Goal: Use online tool/utility: Use online tool/utility

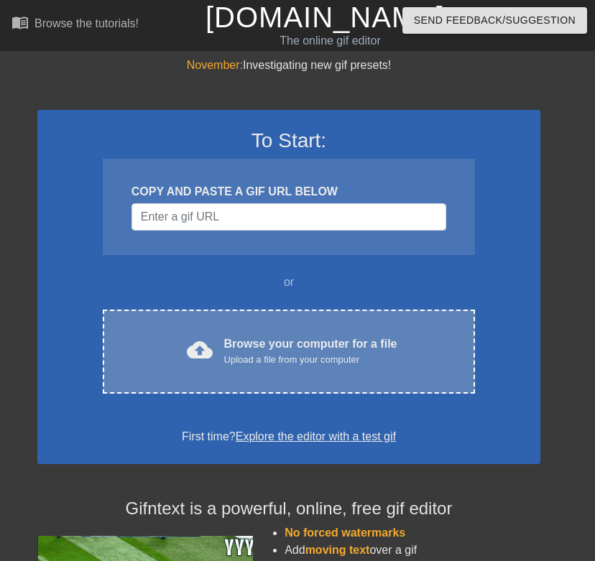
click at [245, 347] on div "Browse your computer for a file Upload a file from your computer" at bounding box center [310, 352] width 173 height 32
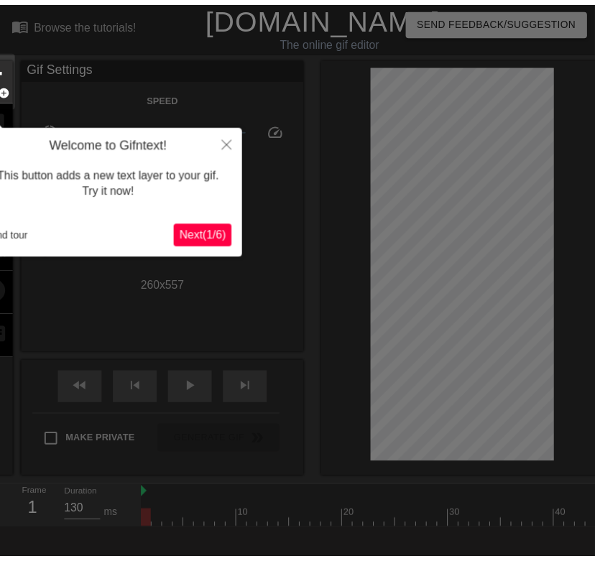
scroll to position [35, 0]
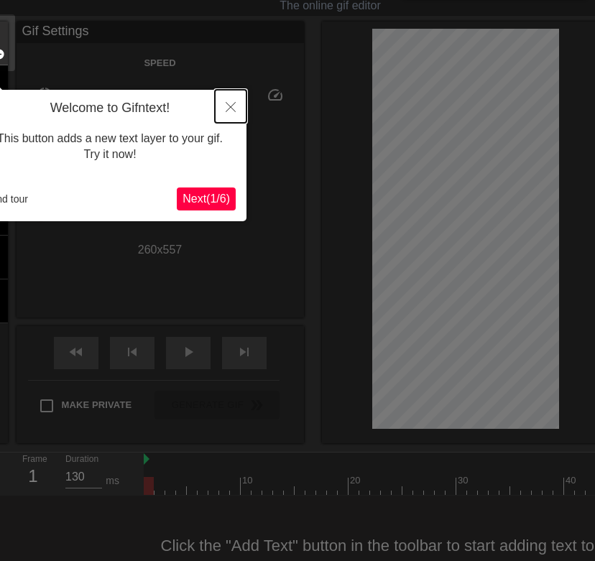
click at [228, 98] on button "Close" at bounding box center [231, 106] width 32 height 33
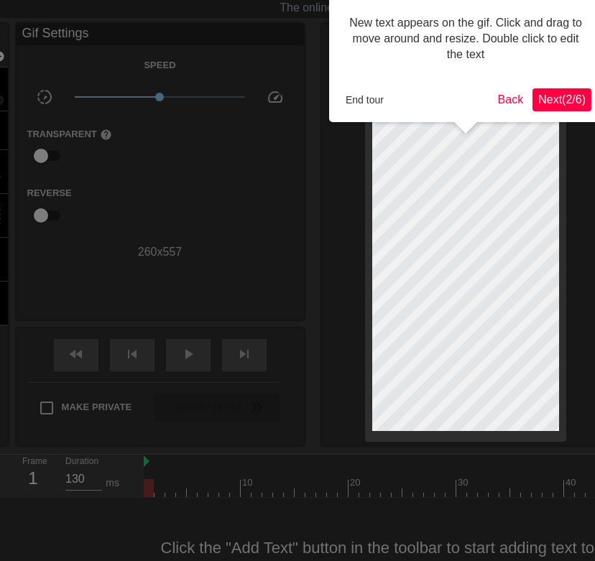
scroll to position [0, 0]
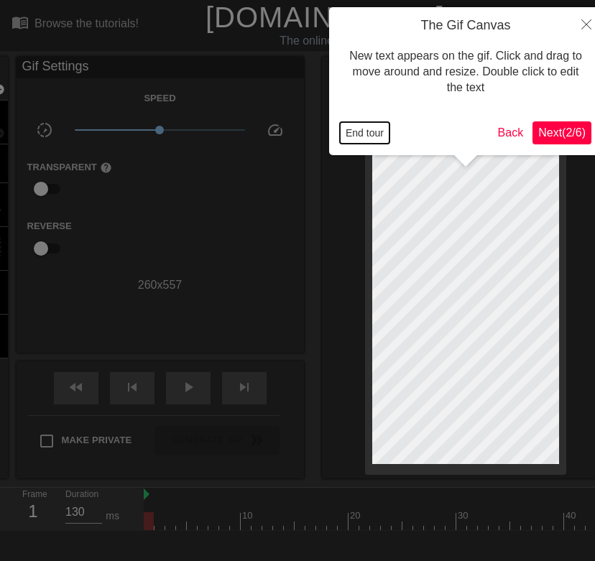
click at [374, 131] on button "End tour" at bounding box center [365, 133] width 50 height 22
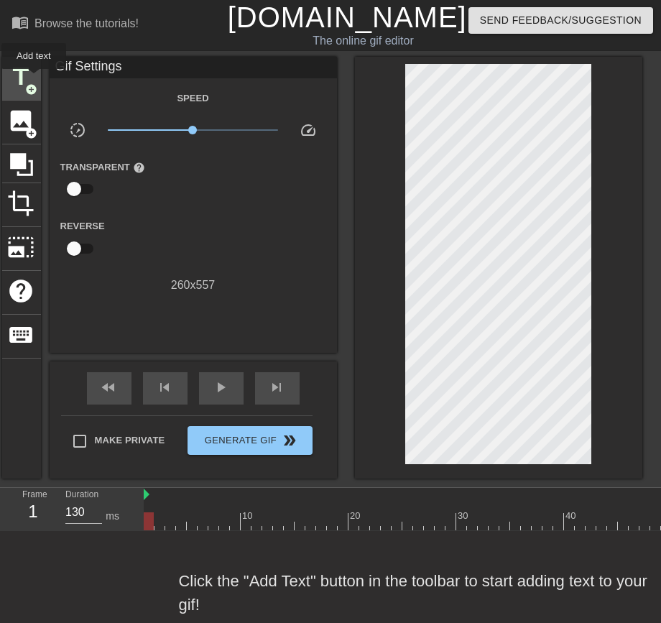
click at [34, 79] on span "title" at bounding box center [21, 76] width 27 height 27
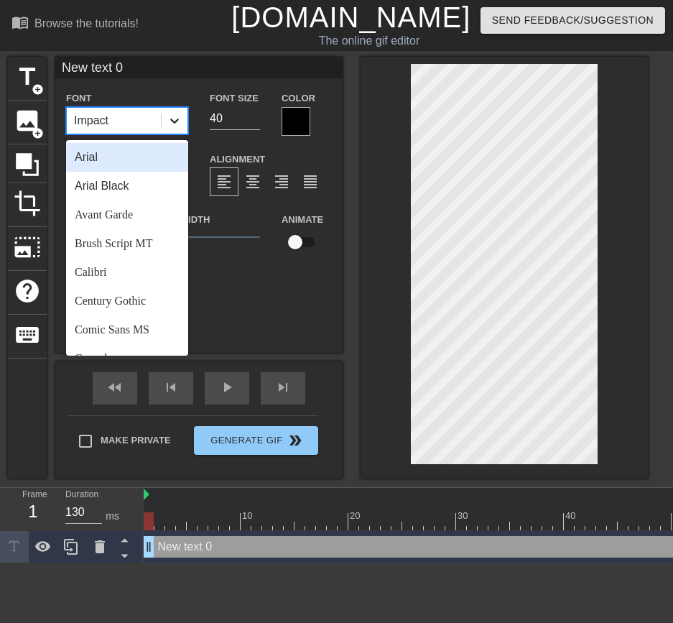
click at [162, 114] on div at bounding box center [175, 121] width 26 height 26
click at [170, 108] on div at bounding box center [175, 121] width 26 height 26
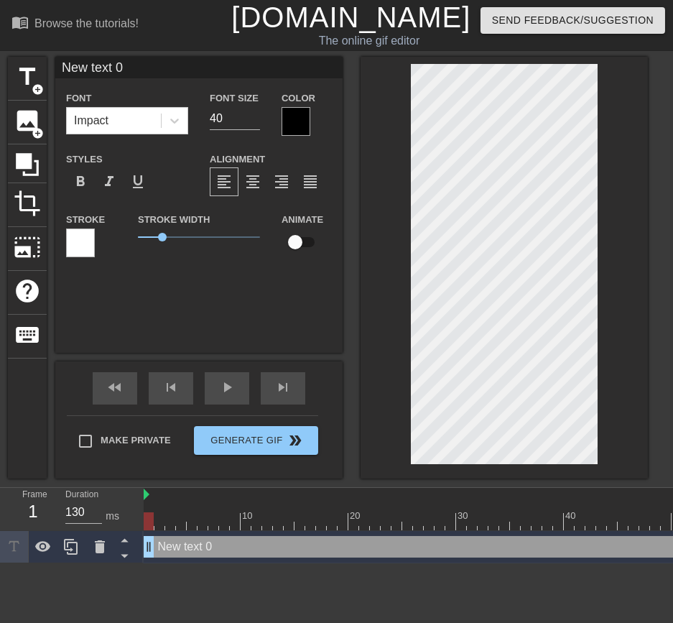
scroll to position [1, 1]
click at [385, 260] on div at bounding box center [505, 268] width 288 height 422
type input "d"
type textarea "d"
type input "ㅋ"
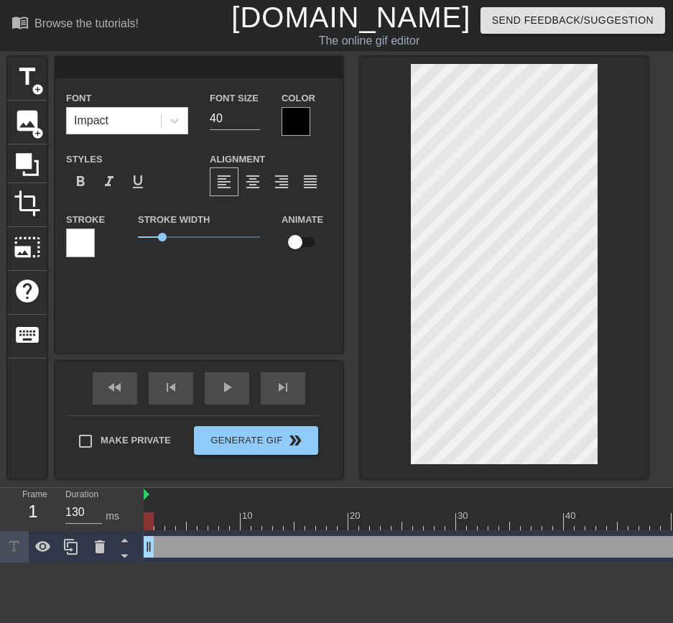
type textarea "ㅋ"
type input "ㅋㅋ"
type textarea "ㅋㅋ"
type input "ㅋㅋ"
type textarea "ㅋㅋ"
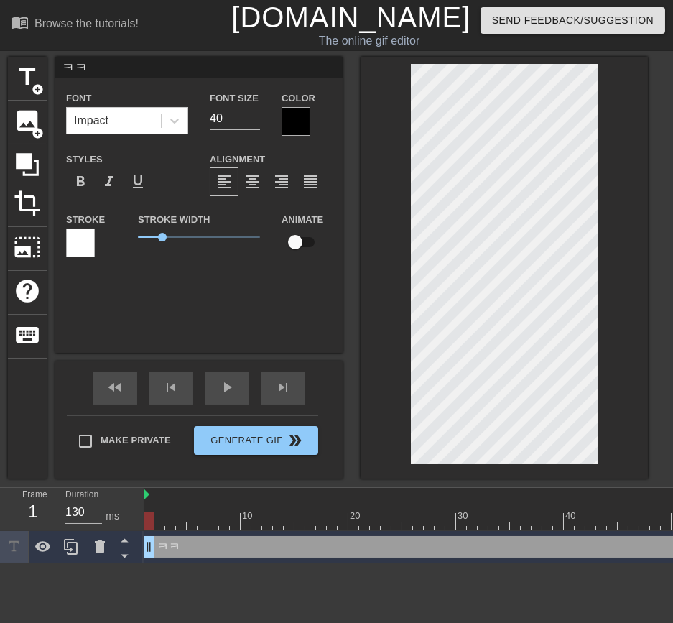
type input "ㅋㅋㅈ"
type textarea "ㅋㅋ ㅈ"
type input "ㅋㅋㅈㄴ"
type textarea "ㅋㅋ ㅈㄴ"
type input "ㅋㅋㅈㄴ"
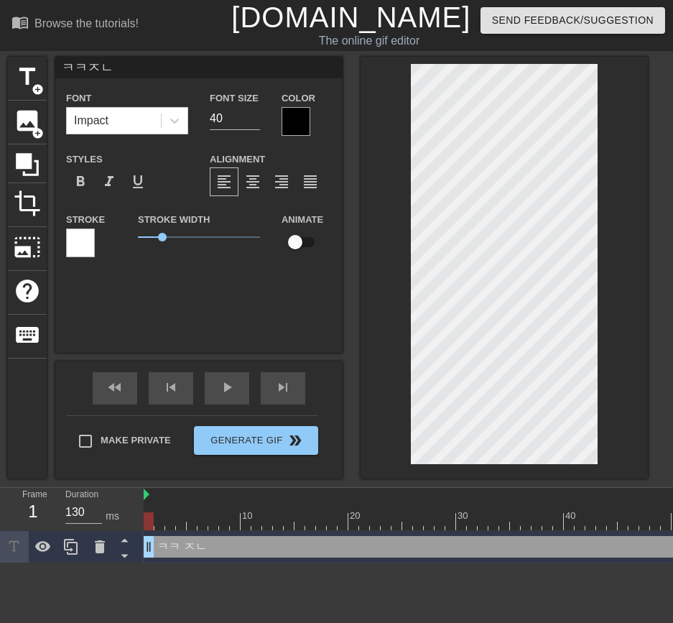
type textarea "ㅋㅋ ㅈㄴ"
type input "ㅋㅋㅈㄴ ㄲ"
type textarea "ㅋㅋ ㅈㄴ ㄲ"
type input "ㅋㅋㅈㄴ 꼬"
type textarea "ㅋㅋ ㅈㄴ 꼬"
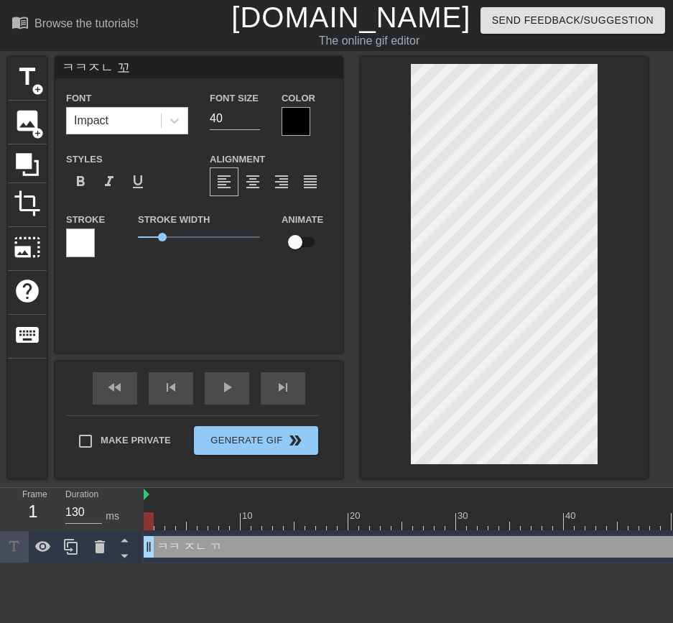
type input "ㅋㅋㅈㄴ 꼴"
type textarea "ㅋㅋ ㅈㄴ 꼴"
type input "ㅋㅋㅈㄴ 꼴ㄹ"
type textarea "ㅋㅋ ㅈㄴ 꼴ㄹ"
type input "ㅋㅋㅈㄴ 꼴리"
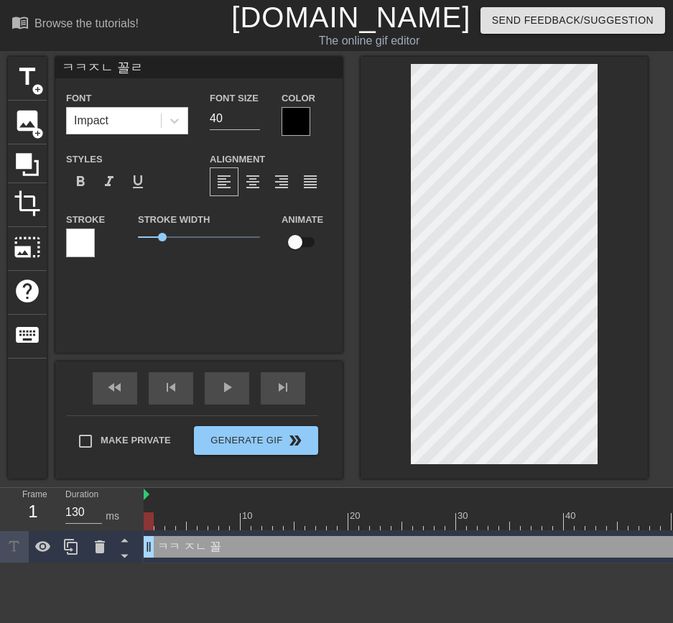
type textarea "ㅋㅋ ㅈㄴ 꼴리"
type input "ㅋㅋㅈㄴ 꼴맂"
type textarea "ㅋㅋ ㅈㄴ 꼴맂"
type input "ㅋㅋㅈㄴ 꼴리지"
type textarea "ㅋㅋ ㅈㄴ 꼴리지"
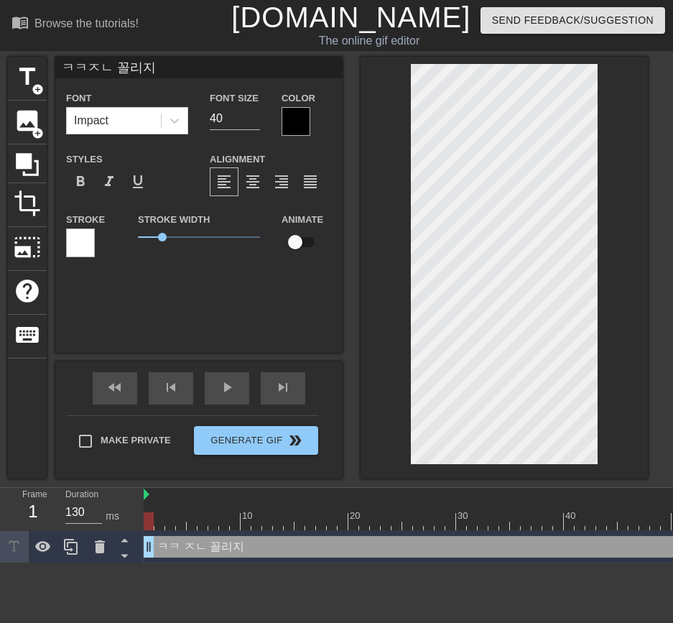
scroll to position [1, 4]
type input "ㅋㅋㅈㄴ 꼴리지?"
type textarea "ㅋㅋ ㅈㄴ 꼴리지?"
type input "ㅋㅋㅈㄴ 꼴리지?"
type textarea "ㅋㅋ ㅈㄴ 꼴리지?"
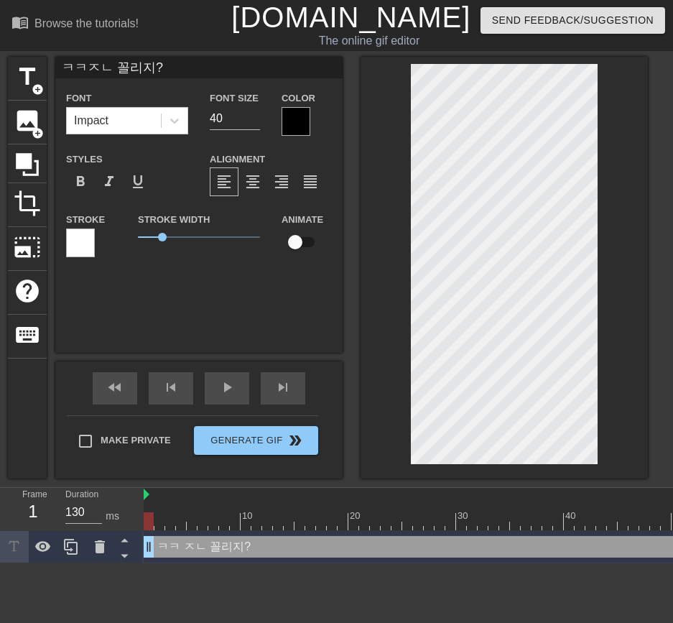
scroll to position [3, 1]
type input "ㅋㅋㅈㄴ 꼴리지?ㅃ"
type textarea "ㅋㅋ ㅈㄴ 꼴리지? ㅃ"
type input "ㅋㅋㅈㄴ 꼴리지?빠"
type textarea "ㅋㅋ ㅈㄴ 꼴리지? 빠"
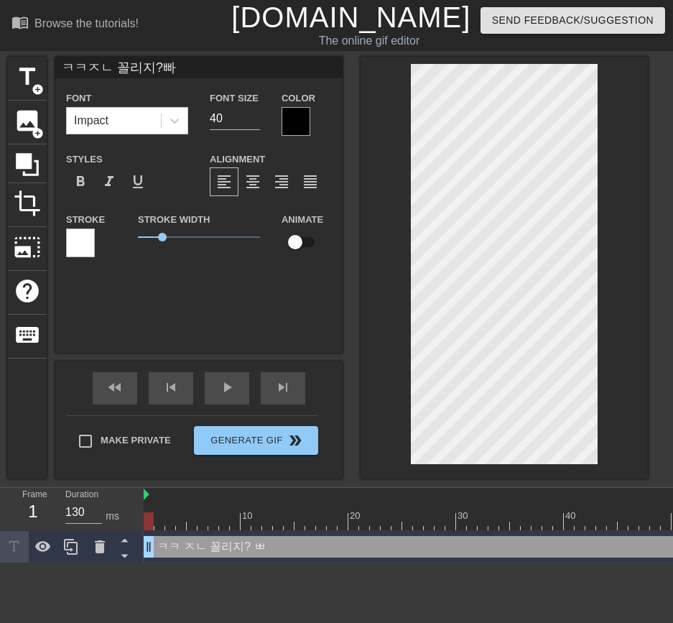
type input "ㅋㅋㅈㄴ 꼴리지?빨"
type textarea "ㅋㅋ ㅈㄴ 꼴리지? 빨"
type input "ㅋㅋㅈㄴ 꼴리지?빨ㄹ"
type textarea "ㅋㅋ ㅈㄴ 꼴리지? 빨ㄹ"
type input "ㅋㅋㅈㄴ 꼴리지?빨리"
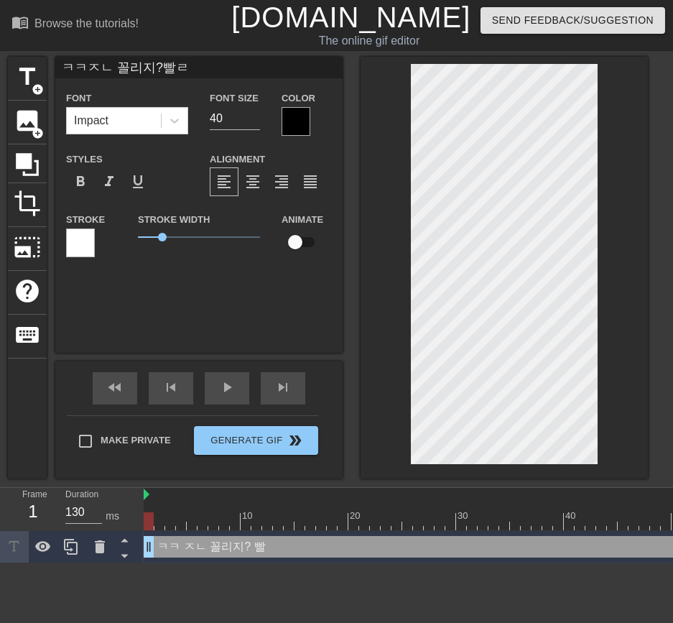
type textarea "ㅋㅋ ㅈㄴ 꼴리지? 빨리"
type input "ㅋㅋㅈㄴ 꼴리지?빨리"
type textarea "ㅋㅋ ㅈㄴ 꼴리지? 빨리"
type input "ㅋㅋㅈㄴ 꼴리지?빨리 ㅈ"
type textarea "ㅋㅋ ㅈㄴ 꼴리지? 빨리 ㅈ"
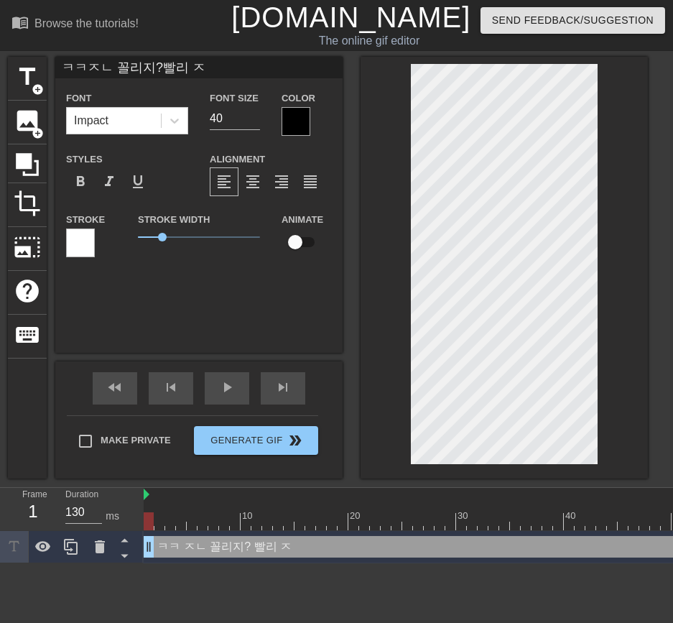
scroll to position [3, 2]
type input "ㅋㅋㅈㄴ 꼴리지?빨리 ㅈㅈ"
type textarea "ㅋㅋ ㅈㄴ 꼴리지? 빨리 ㅈㅈ"
type input "ㅋㅋㅈㄴ 꼴리지?빨리 ㅈ"
type textarea "ㅋㅋ ㅈㄴ 꼴리지? 빨리 ㅈ"
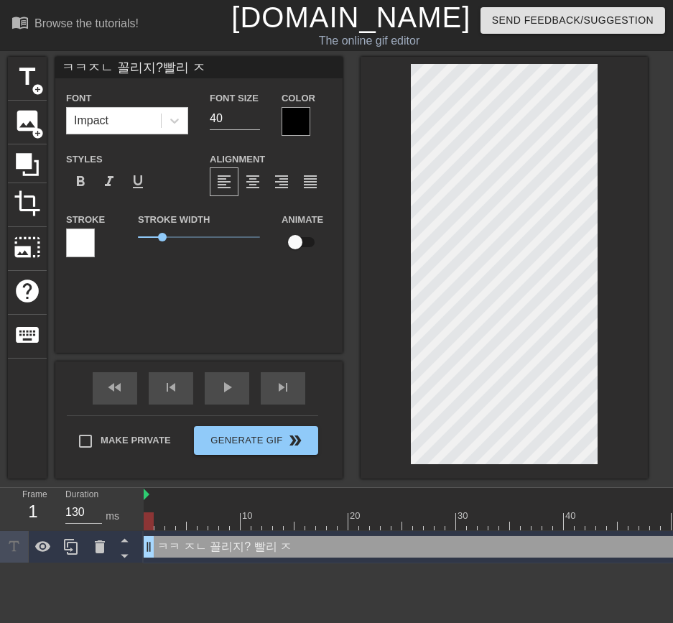
type input "ㅋㅋㅈㄴ 꼴리지?빨리"
type textarea "ㅋㅋ ㅈㄴ 꼴리지? 빨리"
type input "ㅋㅋㅈㄴ 꼴리지?빨리 ㅈ"
type textarea "ㅋㅋ ㅈㄴ 꼴리지? 빨리 ㅈ"
type input "ㅋㅋㅈㄴ 꼴리지?빨리 쥬"
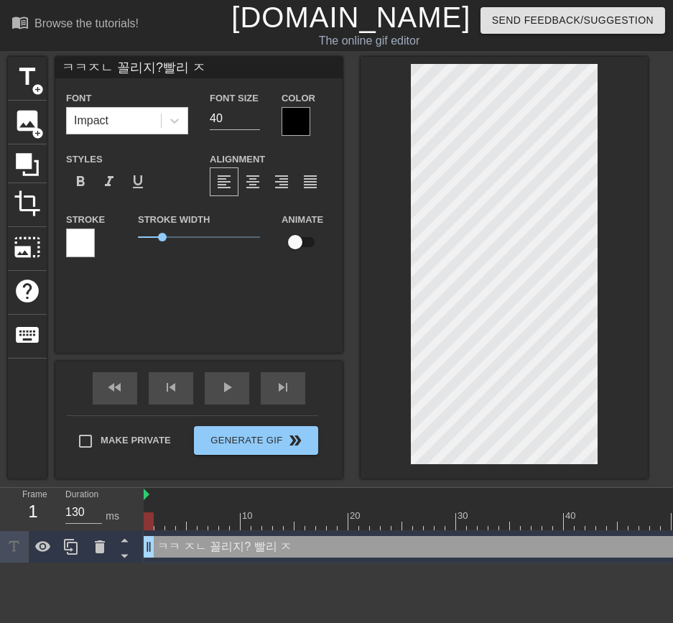
type textarea "ㅋㅋ ㅈㄴ 꼴리지? 빨리 쥬"
type input "ㅋㅋㅈㄴ 꼴리지?빨리 즂"
type textarea "ㅋㅋ ㅈㄴ 꼴리지? 빨리 즂"
type input "ㅋㅋㅈㄴ 꼴리지?빨리 쥬지"
type textarea "ㅋㅋ ㅈㄴ 꼴리지? 빨리 쥬지"
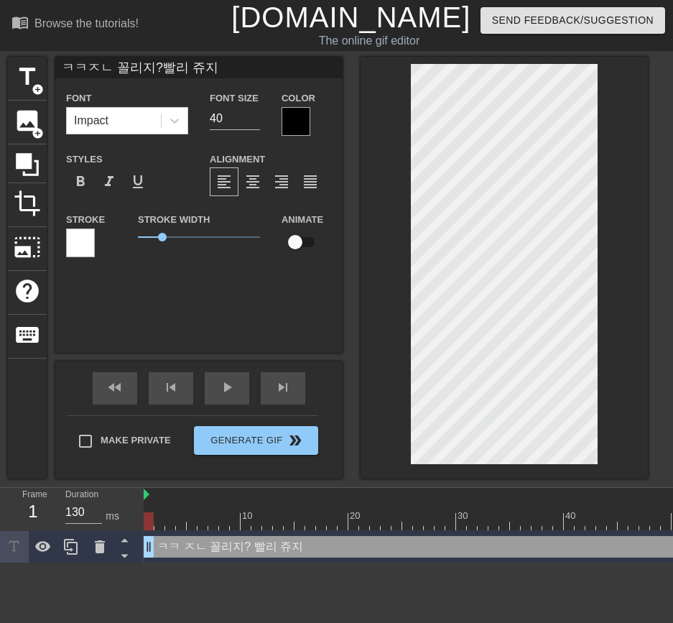
type input "ㅋㅋㅈㄴ 꼴리지?빨리 쥬지"
type textarea "ㅋㅋ ㅈㄴ 꼴리지? 빨리 쥬지"
type input "ㅋㅋㅈㄴ 꼴리지?빨리 쥬지 ㄲ"
type textarea "ㅋㅋ ㅈㄴ 꼴리지? 빨리 쥬지 ㄲ"
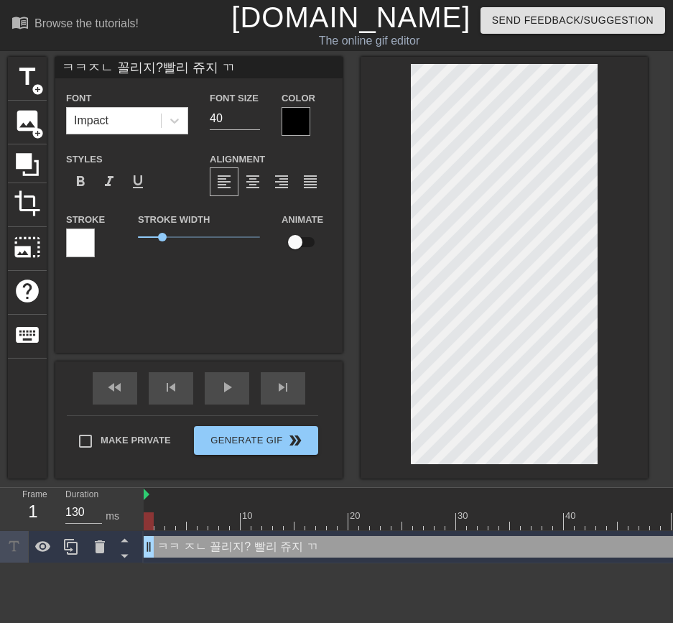
type input "ㅋㅋㅈㄴ 꼴리지?빨리 쥬지 꺼"
type textarea "ㅋㅋ ㅈㄴ 꼴리지? 빨리 쥬지 꺼"
type input "ㅋㅋㅈㄴ 꼴리지?빨리 쥬지 껀"
type textarea "ㅋㅋ ㅈㄴ 꼴리지? 빨리 쥬지 껀"
type input "ㅋㅋㅈㄴ 꼴리지?빨리 쥬지 꺼내"
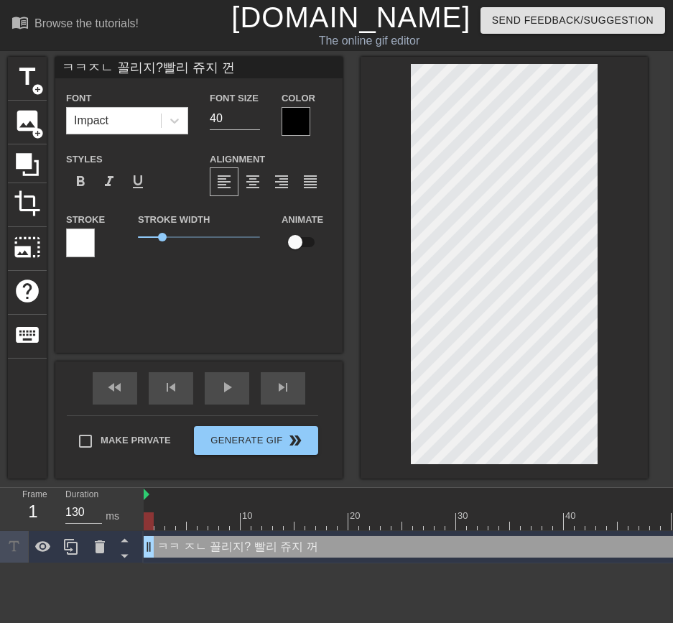
type textarea "ㅋㅋ ㅈㄴ 꼴리지? 빨리 쥬지 꺼내"
type input "ㅋㅋㅈㄴ 꼴리지?빨리 쥬지 꺼내~"
type textarea "ㅋㅋ ㅈㄴ 꼴리지? 빨리 쥬지 꺼내~"
type input "ㅋㅋㅈㄴ 꼴리지?빨리 쥬지 꺼내~"
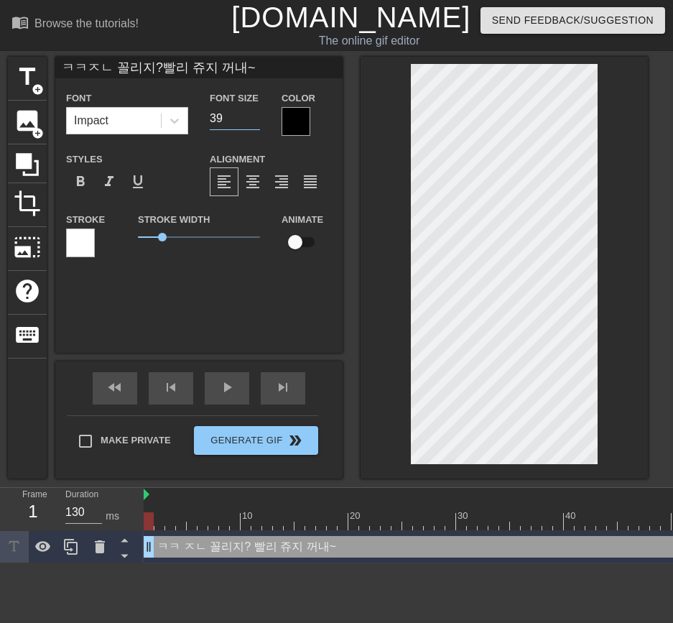
type input "39"
click at [257, 123] on input "39" at bounding box center [235, 118] width 50 height 23
type input "ㅋㅋㅈㄴ 꼴리지?빨리 쥬지 꺼내~"
type input "38"
click at [257, 123] on input "38" at bounding box center [235, 118] width 50 height 23
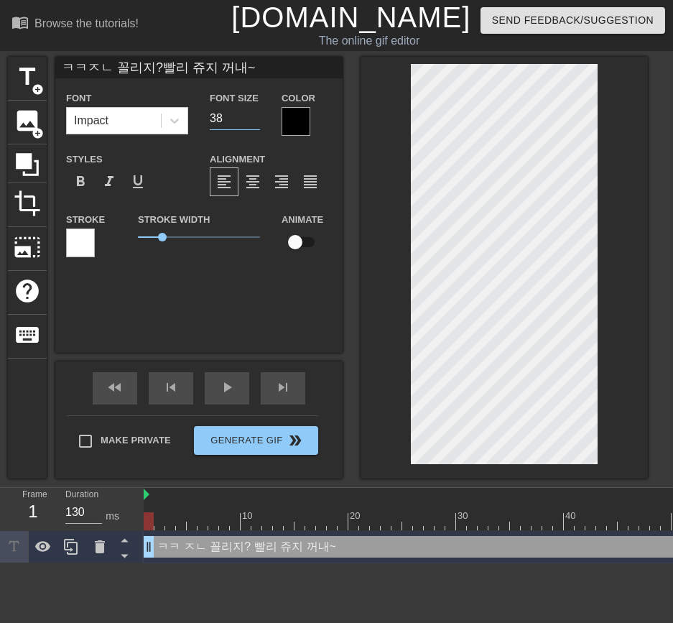
type input "ㅋㅋㅈㄴ 꼴리지?빨리 쥬지 꺼내~"
type input "37"
click at [257, 123] on input "37" at bounding box center [235, 118] width 50 height 23
type input "ㅋㅋㅈㄴ 꼴리지?빨리 쥬지 꺼내~"
type input "36"
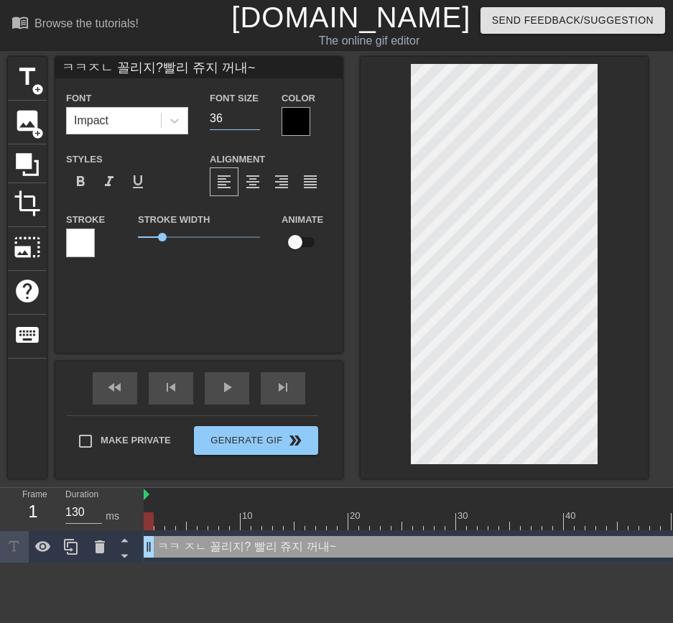
click at [257, 123] on input "36" at bounding box center [235, 118] width 50 height 23
type input "ㅋㅋㅈㄴ 꼴리지?빨리 쥬지 꺼내~"
type input "35"
click at [257, 123] on input "35" at bounding box center [235, 118] width 50 height 23
type input "ㅋㅋㅈㄴ 꼴리지?빨리 쥬지 꺼내~"
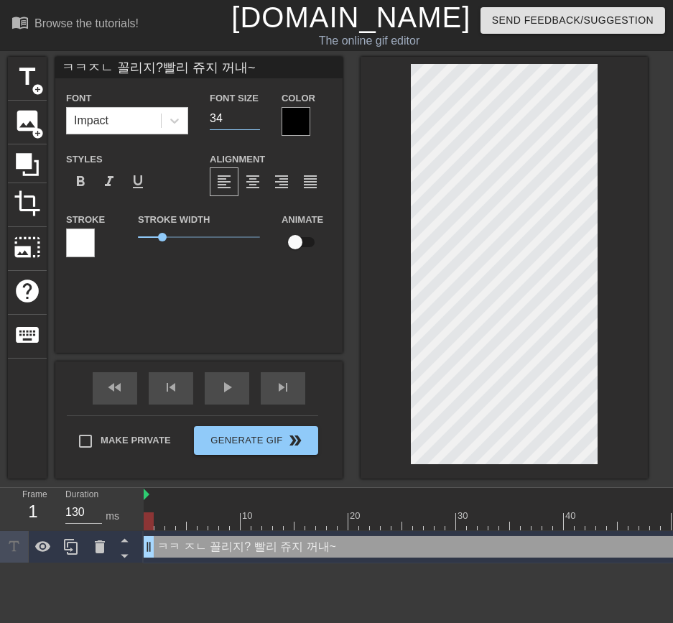
type input "34"
click at [257, 123] on input "34" at bounding box center [235, 118] width 50 height 23
click at [283, 123] on div at bounding box center [296, 121] width 29 height 29
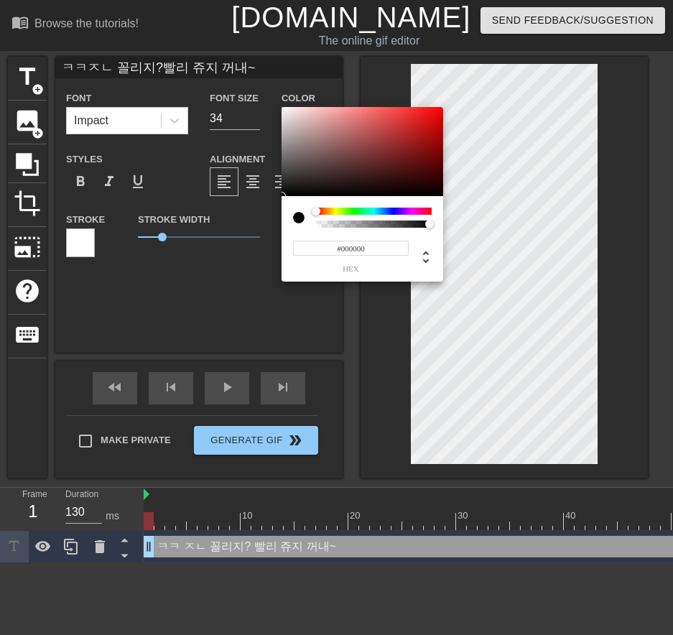
click at [302, 219] on div at bounding box center [299, 218] width 12 height 12
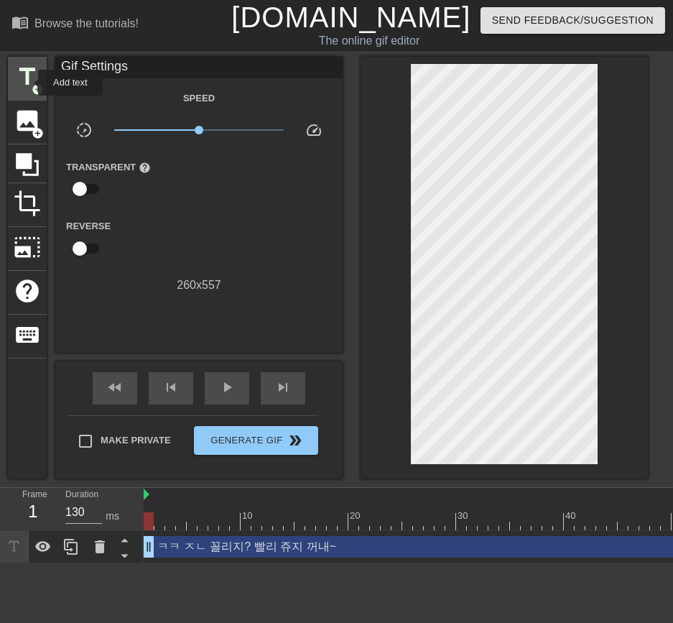
click at [29, 83] on span "title" at bounding box center [27, 76] width 27 height 27
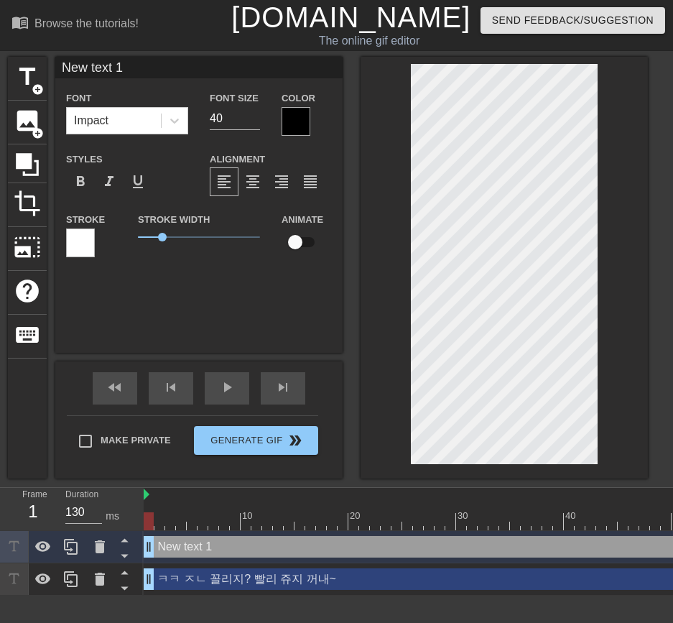
scroll to position [1, 1]
type input "ㅋㅋㅈㄴ 꼴리지?빨리 쥬지 꺼내~"
type input "34"
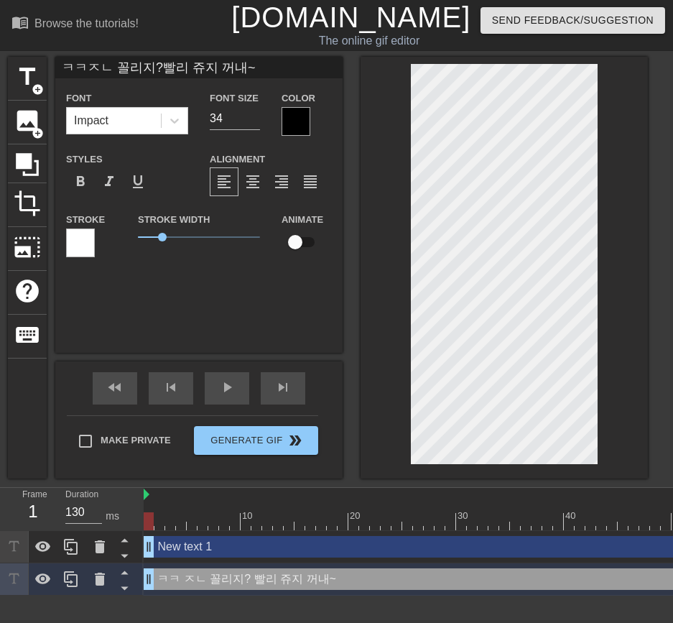
type input "New text 1"
type input "40"
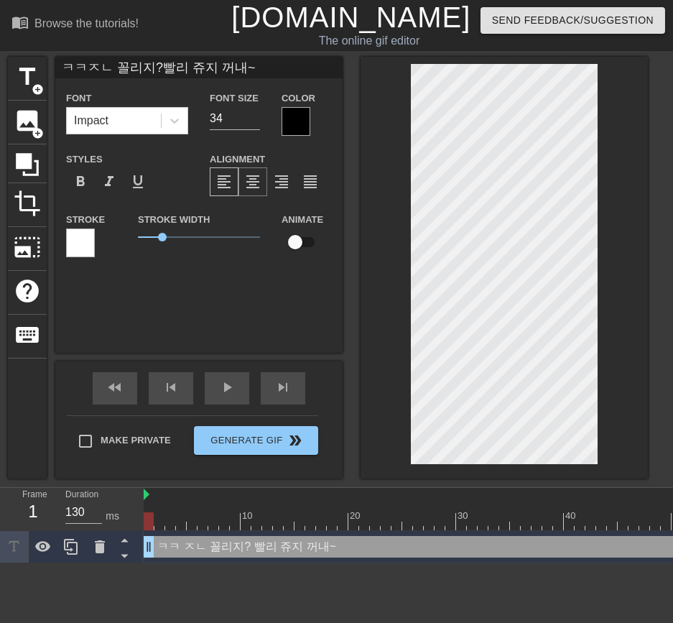
click at [246, 188] on span "format_align_center" at bounding box center [252, 181] width 17 height 17
type input "ㅋㅋㅈㄴ 꼴리지?빨리 쥬지 꺼내~"
type input "33"
type input "ㅋㅋㅈㄴ 꼴리지?빨리 쥬지 꺼내~"
type input "32"
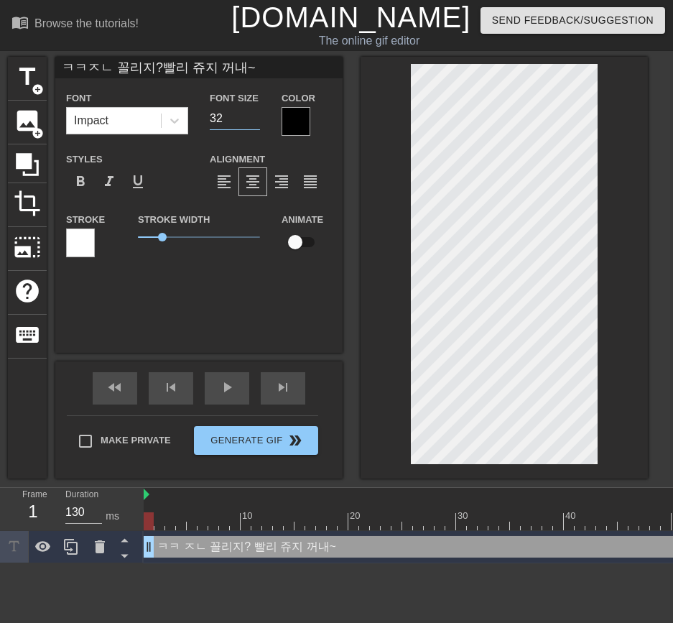
type input "ㅋㅋㅈㄴ 꼴리지?빨리 쥬지 꺼내~"
type input "31"
type input "ㅋㅋㅈㄴ 꼴리지?빨리 쥬지 꺼내~"
type input "30"
type input "ㅋㅋㅈㄴ 꼴리지?빨리 쥬지 꺼내~"
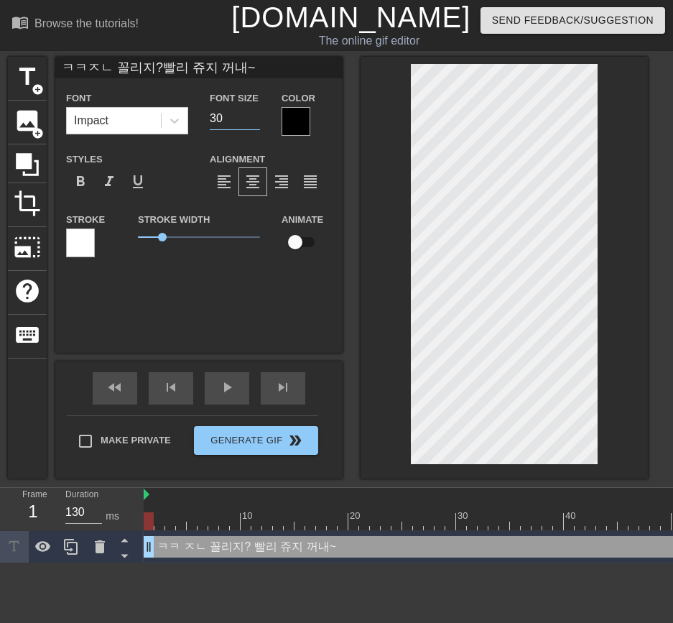
type input "29"
type input "ㅋㅋㅈㄴ 꼴리지?빨리 쥬지 꺼내~"
type input "28"
type input "ㅋㅋㅈㄴ 꼴리지?빨리 쥬지 꺼내~"
type input "27"
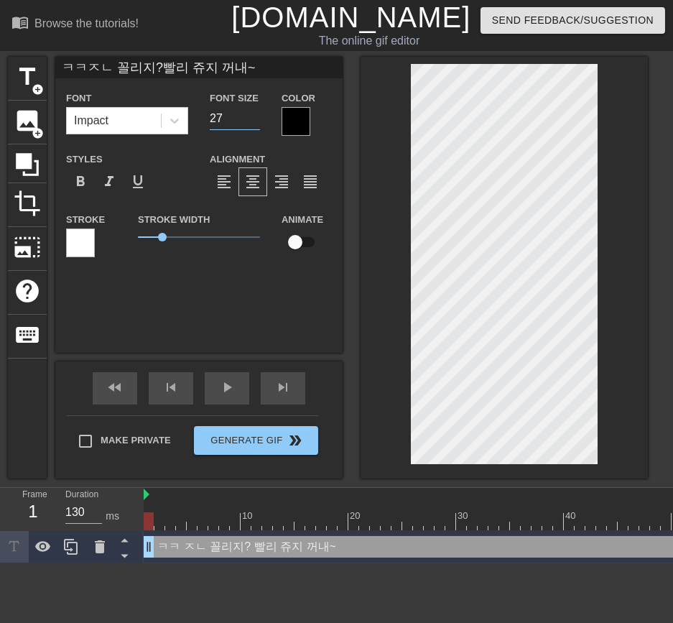
type input "ㅋㅋㅈㄴ 꼴리지?빨리 쥬지 꺼내~"
type input "26"
click at [254, 124] on input "26" at bounding box center [235, 118] width 50 height 23
type input "ㅋㅋㅈㄴ 꼴리지?빨리 쥬지 꺼내~"
type input "25"
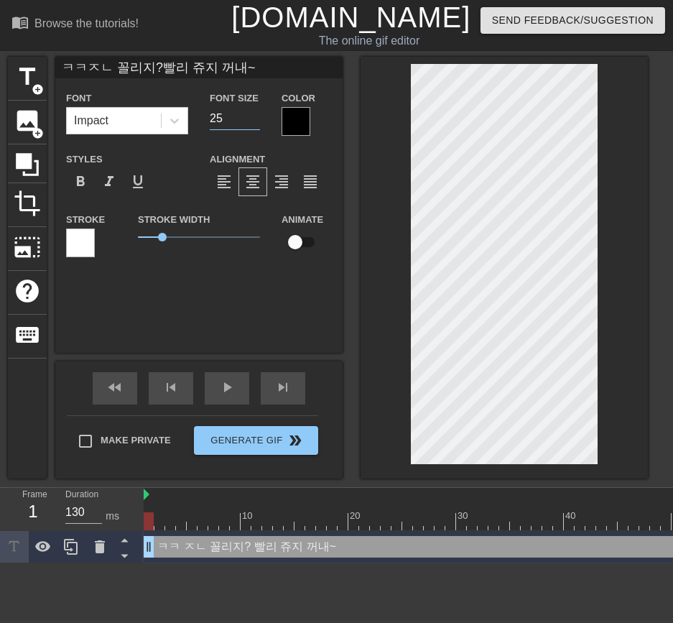
click at [254, 124] on input "25" at bounding box center [235, 118] width 50 height 23
click at [293, 126] on div at bounding box center [296, 121] width 29 height 29
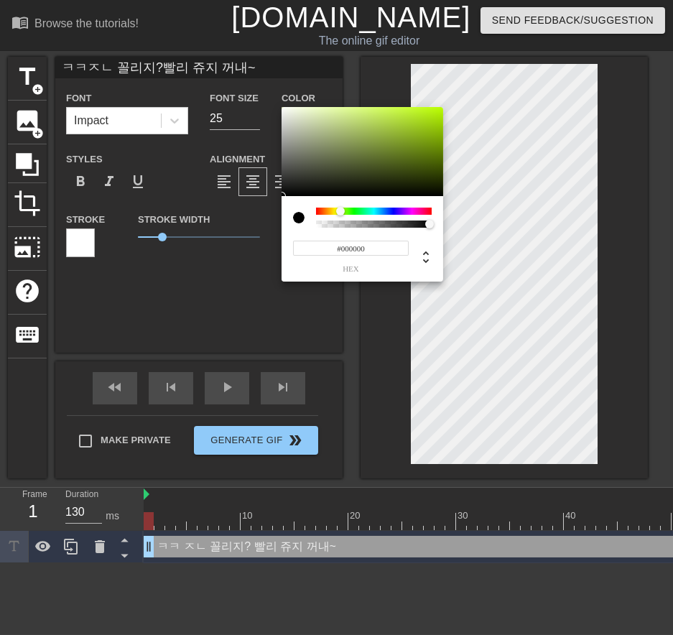
drag, startPoint x: 318, startPoint y: 208, endPoint x: 341, endPoint y: 210, distance: 22.3
click at [341, 210] on div at bounding box center [340, 211] width 9 height 9
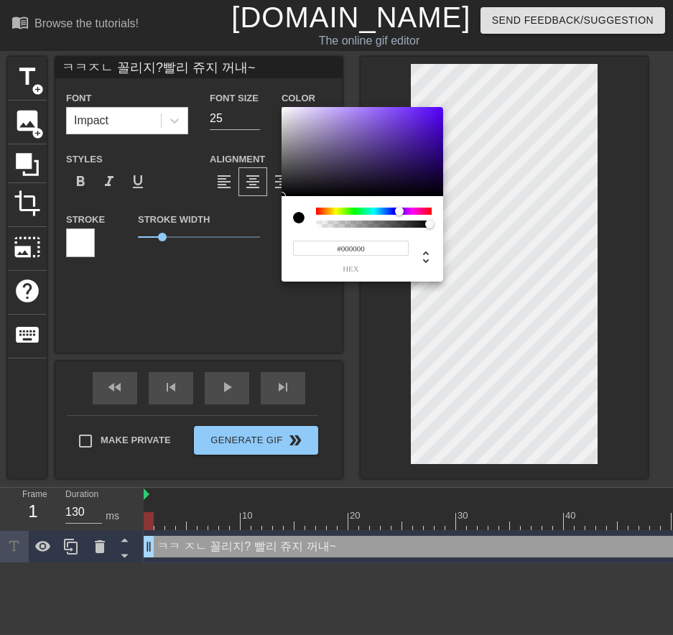
drag, startPoint x: 341, startPoint y: 210, endPoint x: 400, endPoint y: 217, distance: 59.4
click at [400, 217] on div at bounding box center [374, 218] width 116 height 20
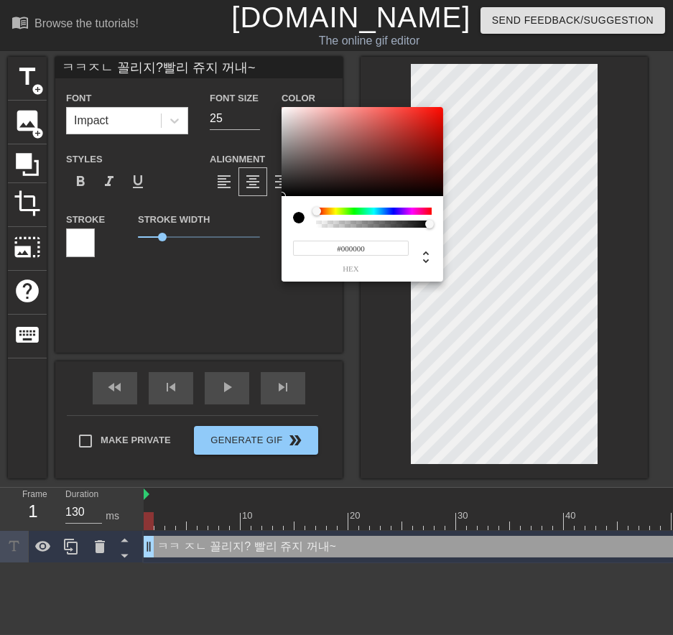
drag, startPoint x: 415, startPoint y: 206, endPoint x: 251, endPoint y: 221, distance: 164.5
click at [251, 221] on div "#000000 hex" at bounding box center [336, 317] width 673 height 635
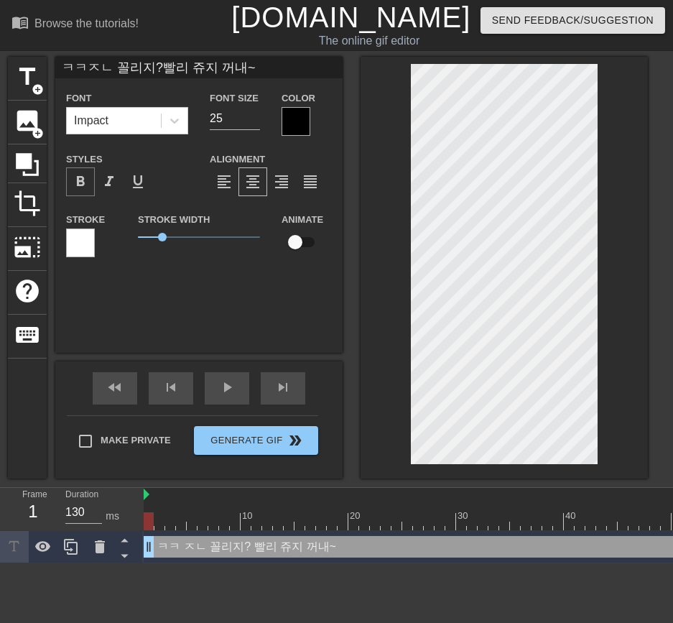
click at [83, 185] on span "format_bold" at bounding box center [80, 181] width 17 height 17
click at [106, 125] on div "Impact" at bounding box center [114, 121] width 94 height 26
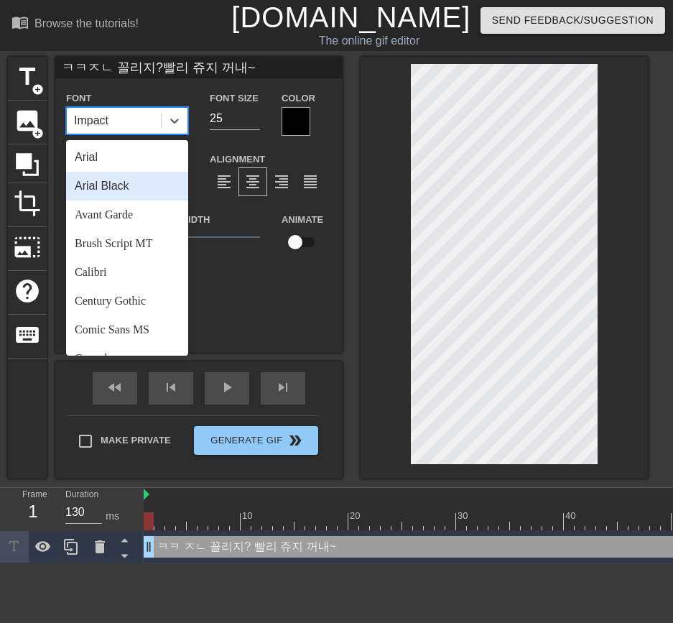
click at [138, 188] on div "Arial Black" at bounding box center [127, 186] width 122 height 29
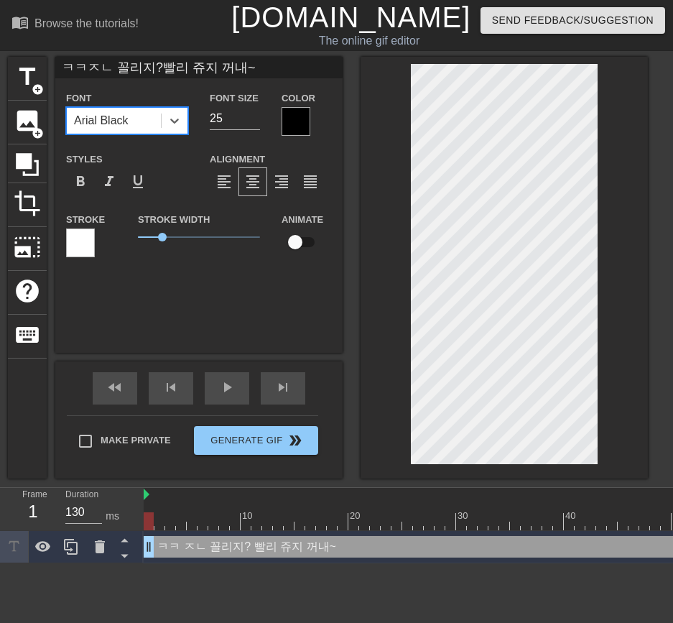
click at [159, 128] on div "Arial Black" at bounding box center [114, 121] width 94 height 26
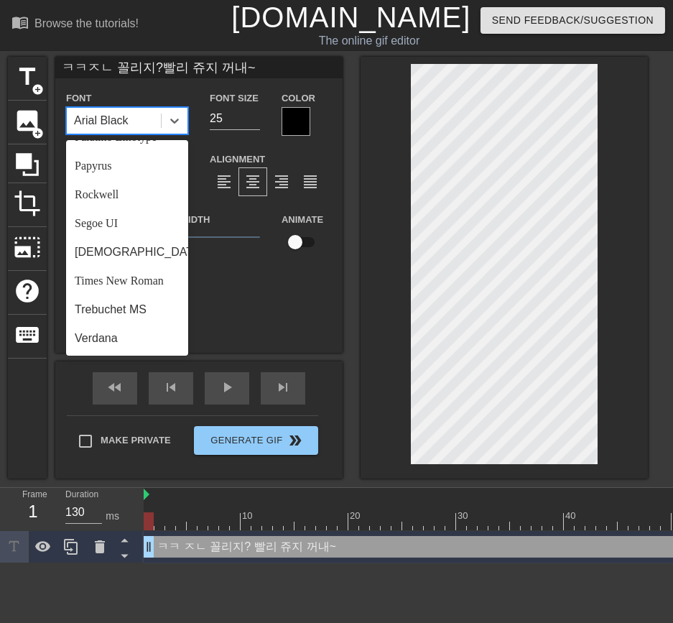
scroll to position [514, 0]
click at [151, 219] on div "Segoe UI" at bounding box center [127, 223] width 122 height 29
type input "ㅋㅋㅈㄴ 꼴리지?빨리 쥬지 꺼내~"
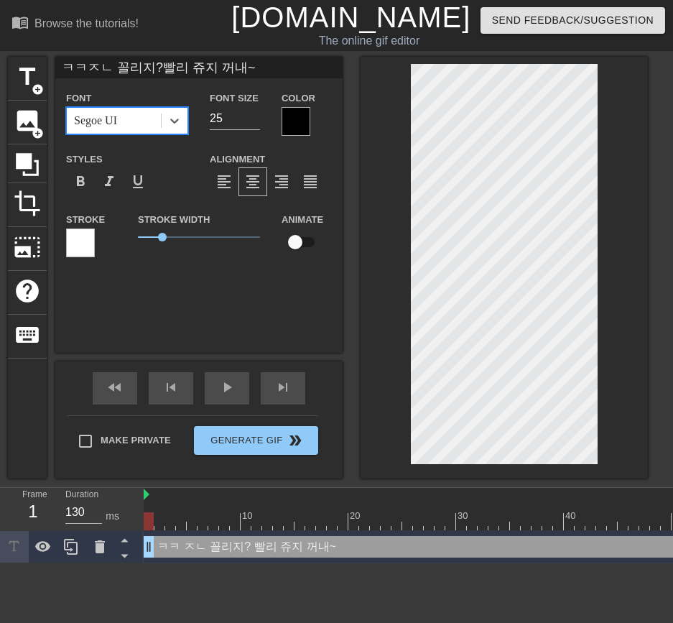
click at [299, 120] on div at bounding box center [296, 121] width 29 height 29
click at [305, 239] on input "checkbox" at bounding box center [295, 242] width 82 height 27
checkbox input "true"
type input "ㅋㅋㅈㄴ 꼴리지?빨리 쥬지 꺼내~"
click at [305, 239] on input "checkbox" at bounding box center [309, 242] width 82 height 27
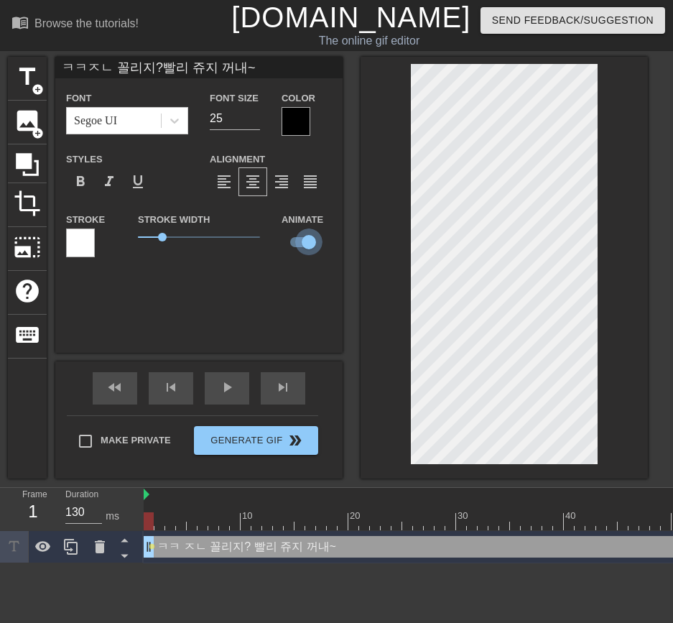
checkbox input "false"
type input "ㅋㅋㅈㄴ 꼴리지?빨리 쥬지 꺼내~"
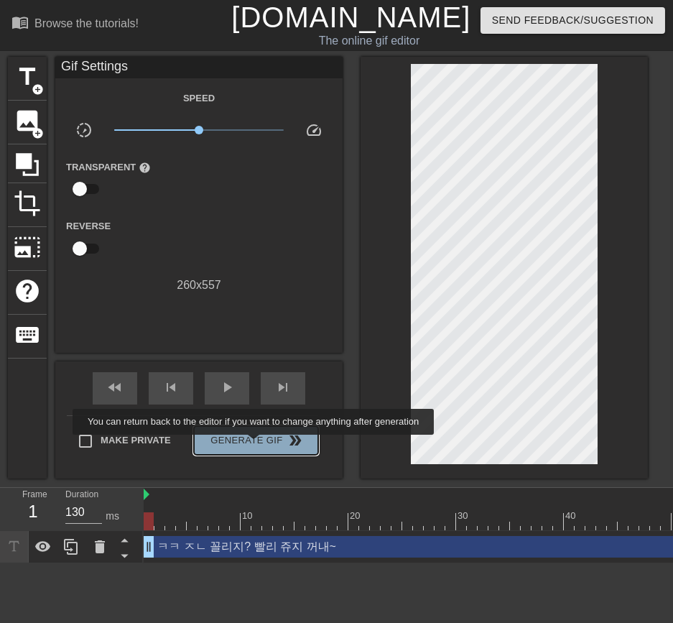
click at [256, 444] on span "Generate Gif double_arrow" at bounding box center [256, 440] width 113 height 17
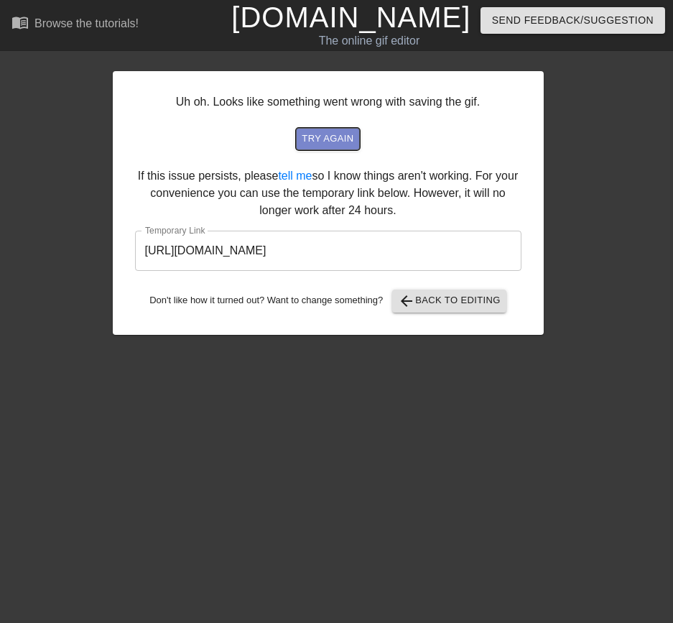
click at [349, 140] on span "try again" at bounding box center [328, 139] width 52 height 17
